Goal: Information Seeking & Learning: Learn about a topic

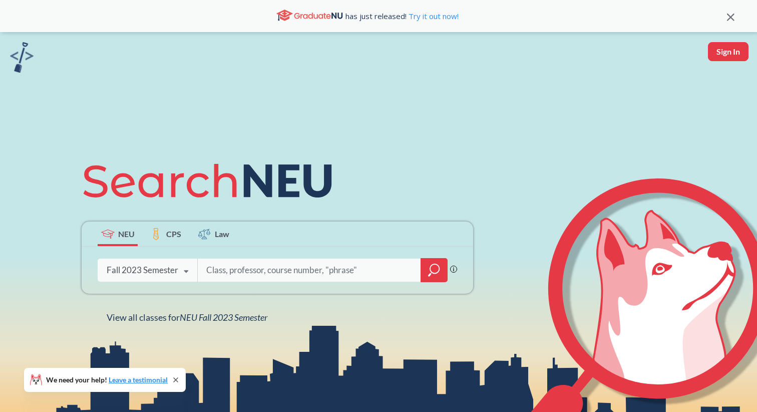
click at [184, 269] on icon at bounding box center [185, 271] width 19 height 28
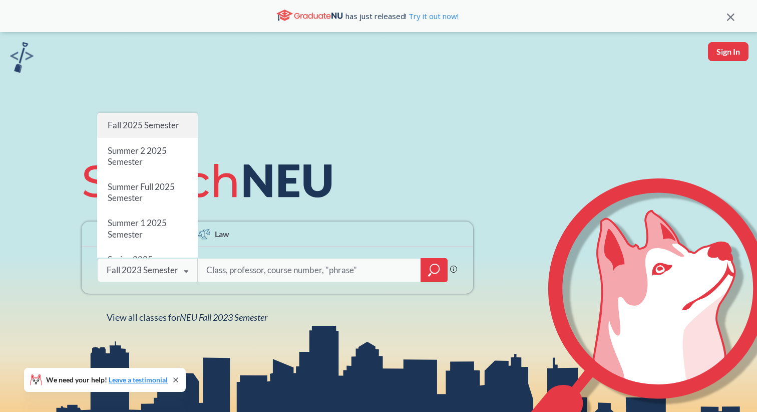
click at [146, 127] on span "Fall 2025 Semester" at bounding box center [144, 125] width 72 height 11
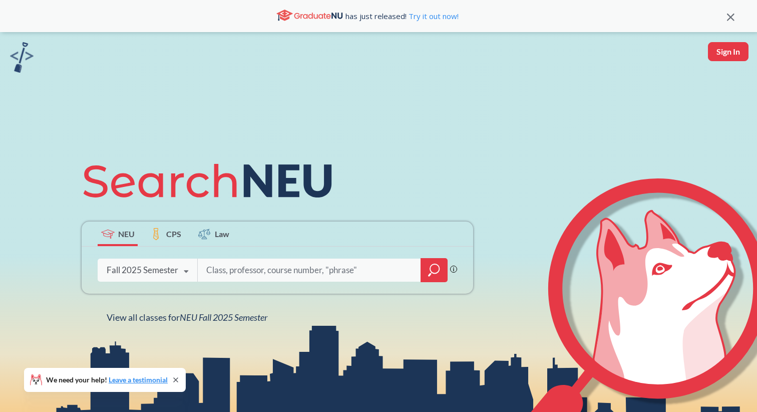
click at [261, 272] on input "search" at bounding box center [309, 269] width 208 height 21
type input "advanced writing business"
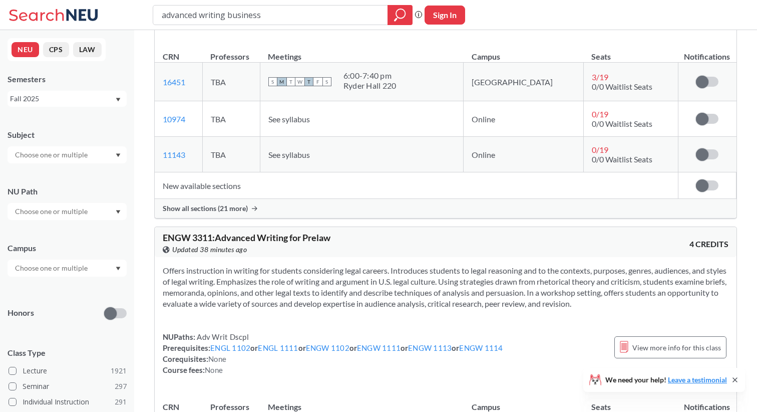
scroll to position [156, 0]
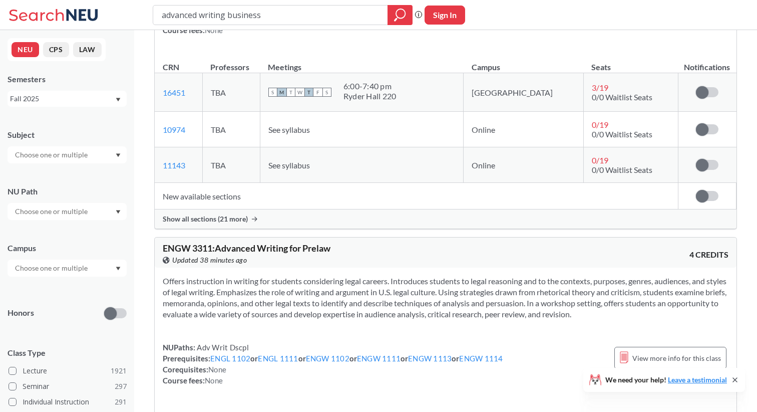
click at [208, 220] on span "Show all sections (21 more)" at bounding box center [205, 218] width 85 height 9
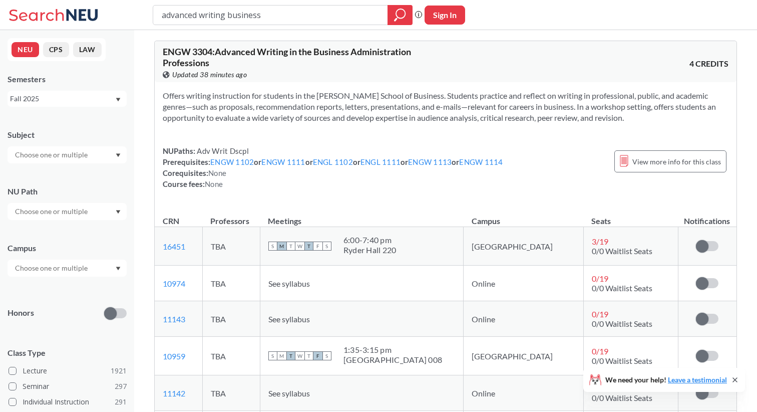
scroll to position [0, 0]
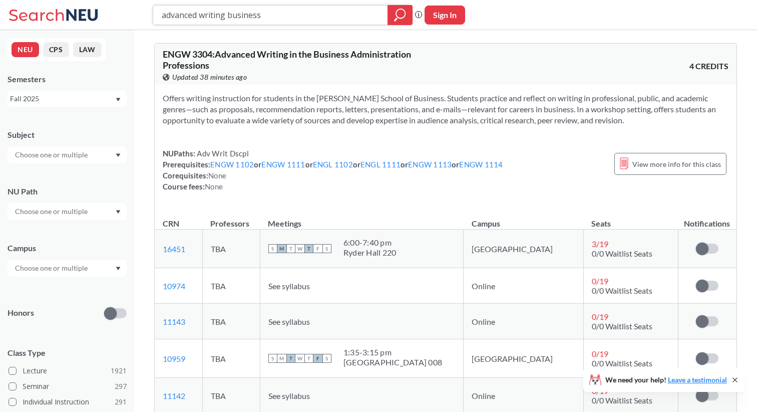
click at [250, 19] on input "advanced writing business" at bounding box center [271, 15] width 220 height 17
type input "organizational behavior"
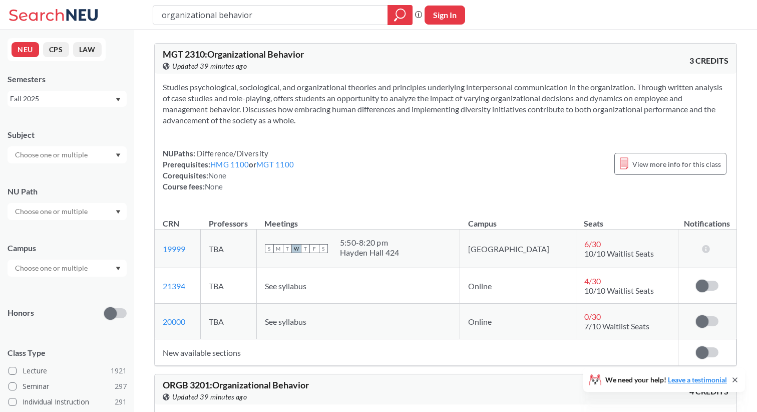
click at [486, 95] on section "Studies psychological, sociological, and organizational theories and principles…" at bounding box center [446, 104] width 566 height 44
click at [393, 376] on div "ORGB 3201 : Organizational Behavior View this course on Banner. Updated 39 minu…" at bounding box center [446, 389] width 582 height 30
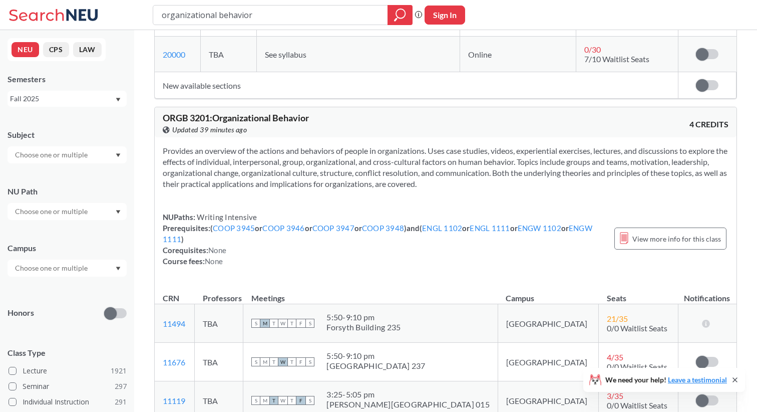
scroll to position [249, 0]
